Goal: Task Accomplishment & Management: Use online tool/utility

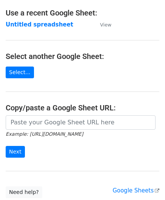
scroll to position [76, 0]
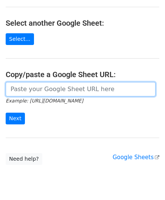
click at [38, 86] on input "url" at bounding box center [81, 89] width 150 height 14
paste input "https://docs.google.com/spreadsheets/d/12T1Fnp6GqfHsLnATC6yy_rCxo8jBeERroaMNZ0s…"
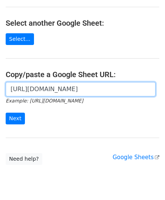
scroll to position [0, 160]
type input "https://docs.google.com/spreadsheets/d/12T1Fnp6GqfHsLnATC6yy_rCxo8jBeERroaMNZ0s…"
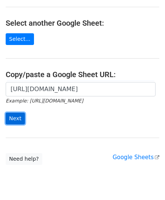
click at [16, 116] on input "Next" at bounding box center [15, 119] width 19 height 12
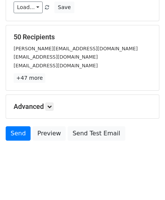
scroll to position [92, 0]
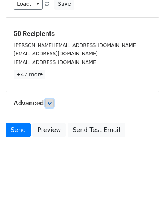
click at [48, 100] on link at bounding box center [49, 103] width 8 height 8
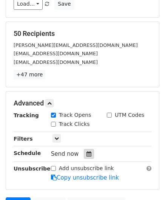
click at [86, 151] on icon at bounding box center [88, 153] width 5 height 5
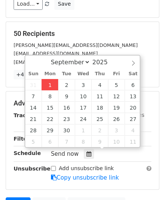
type input "[DATE] 12:00"
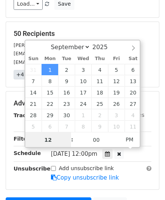
paste input "Hour"
type input "2"
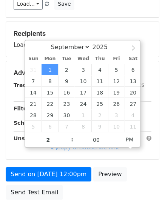
type input "[DATE] 14:00"
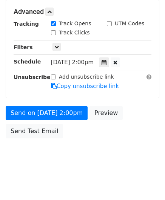
scroll to position [184, 0]
